Goal: Find specific page/section: Find specific page/section

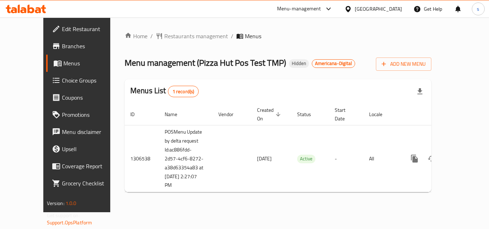
click at [360, 33] on ol "Home / Restaurants management / Menus" at bounding box center [278, 36] width 307 height 9
click at [164, 34] on span "Restaurants management" at bounding box center [196, 36] width 64 height 9
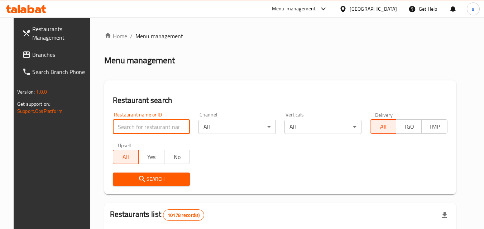
click at [142, 121] on input "search" at bounding box center [151, 127] width 77 height 14
paste input "697185"
type input "697185"
click button "Search" at bounding box center [151, 179] width 77 height 13
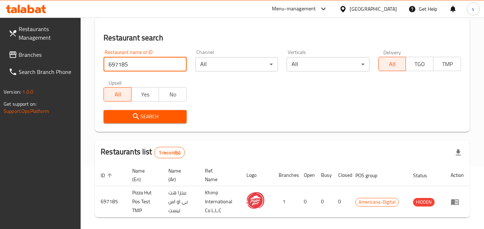
scroll to position [90, 0]
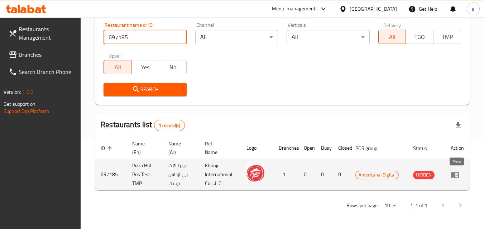
click at [454, 175] on icon "enhanced table" at bounding box center [455, 175] width 8 height 6
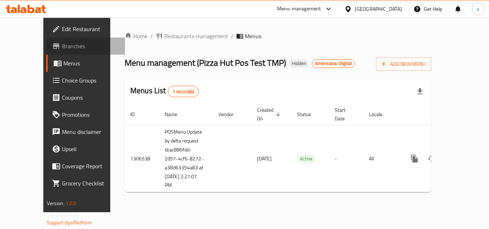
click at [46, 40] on link "Branches" at bounding box center [85, 46] width 79 height 17
